Goal: Find specific page/section

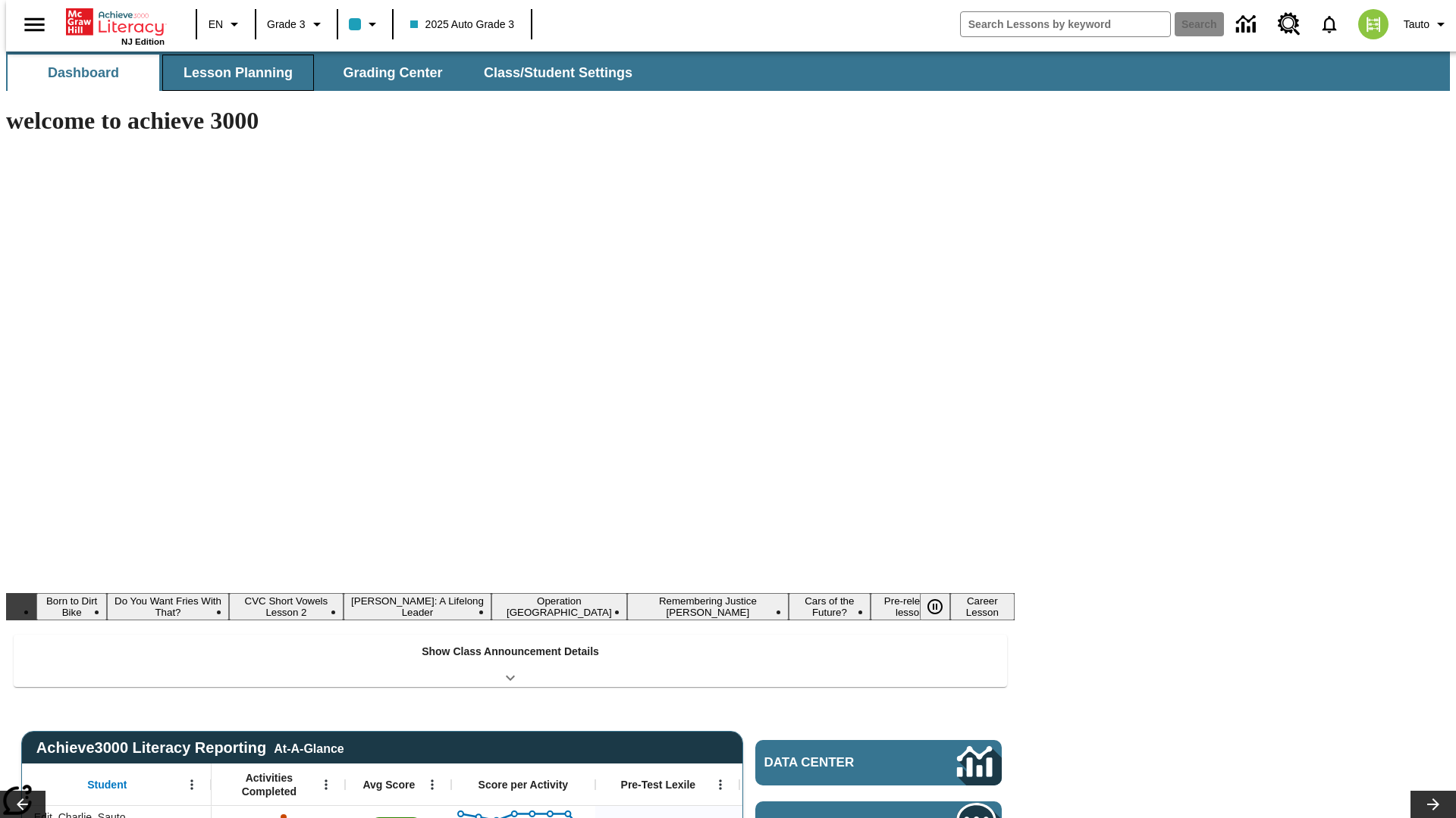
click at [232, 73] on button "Lesson Planning" at bounding box center [238, 72] width 152 height 36
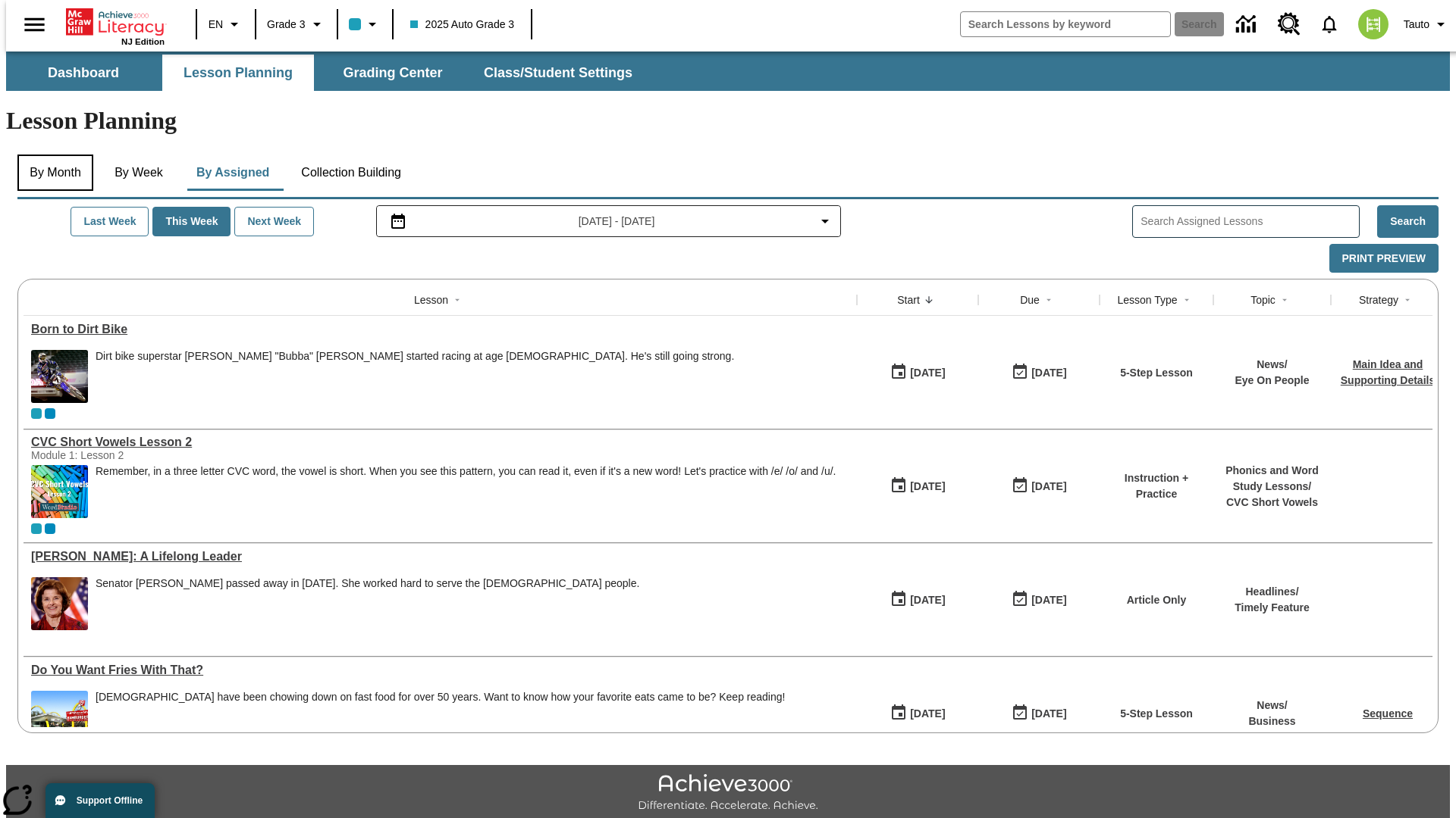
click at [51, 155] on button "By Month" at bounding box center [55, 172] width 75 height 36
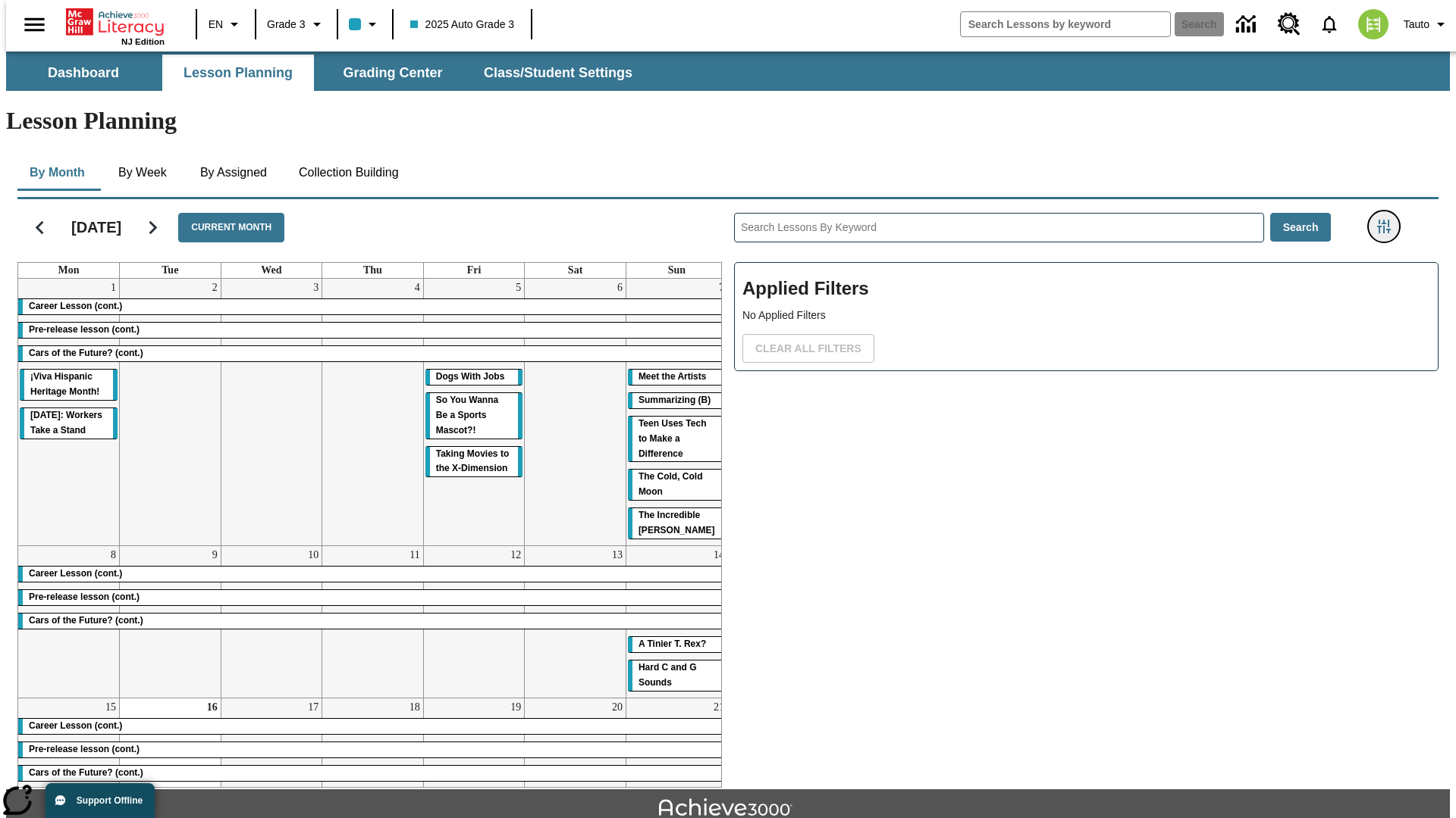
click at [1388, 220] on icon "Filters Side menu" at bounding box center [1384, 227] width 14 height 14
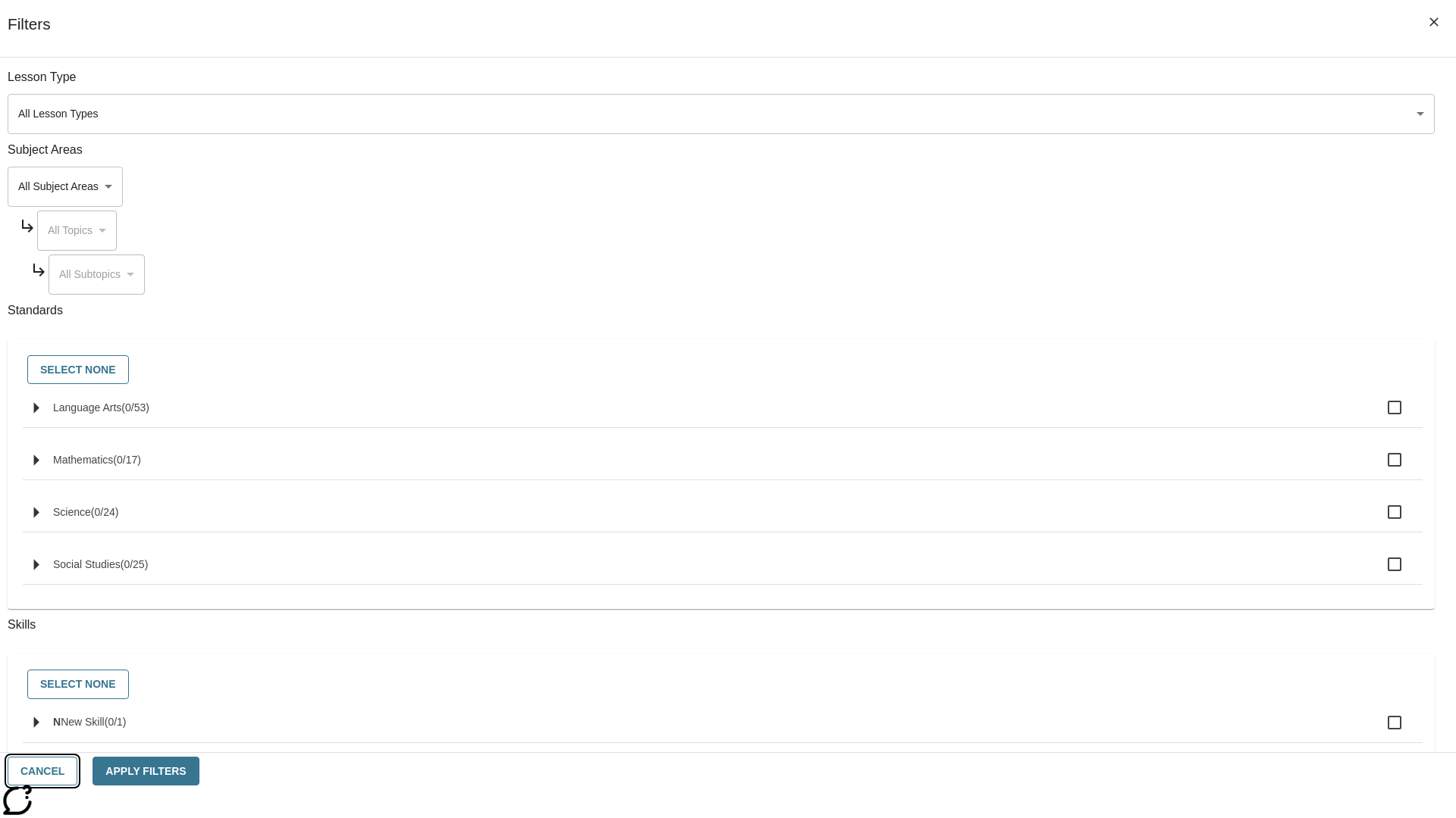
click at [77, 771] on button "Cancel" at bounding box center [42, 772] width 70 height 29
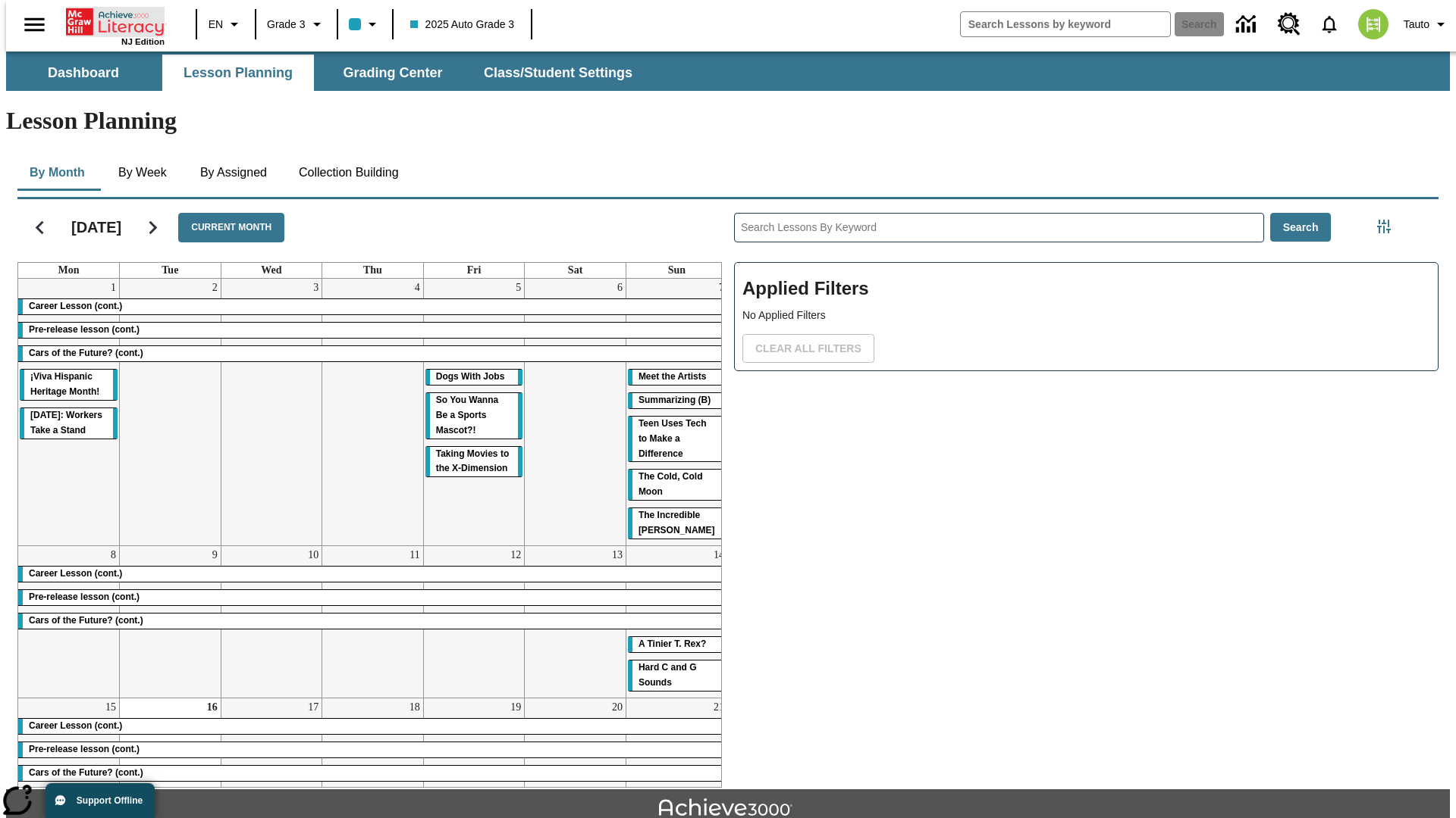
click at [109, 21] on icon "Home" at bounding box center [116, 22] width 101 height 30
